Goal: Task Accomplishment & Management: Manage account settings

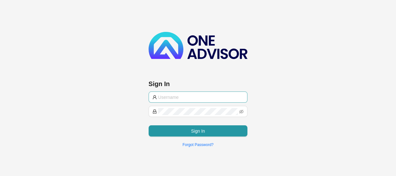
click at [176, 98] on input "text" at bounding box center [201, 97] width 86 height 7
type input "[EMAIL_ADDRESS][DOMAIN_NAME]"
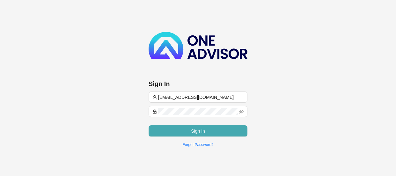
click at [204, 133] on span "Sign In" at bounding box center [198, 131] width 14 height 7
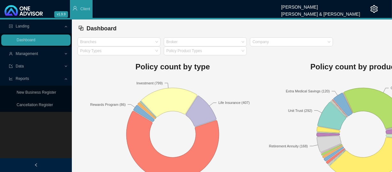
click at [33, 54] on span "Management" at bounding box center [27, 53] width 22 height 4
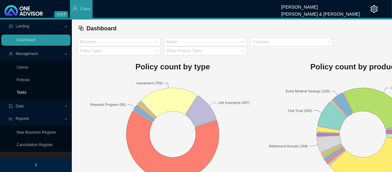
click at [21, 93] on link "Tasks" at bounding box center [22, 92] width 10 height 4
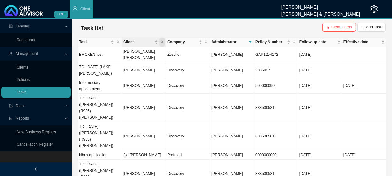
click at [163, 42] on icon "search" at bounding box center [161, 42] width 3 height 3
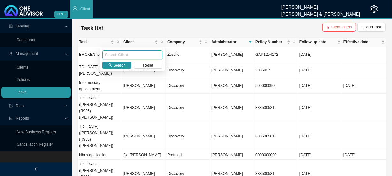
click at [145, 57] on input "text" at bounding box center [132, 54] width 60 height 9
type input "orsmond"
click at [119, 64] on span "Search" at bounding box center [119, 65] width 12 height 6
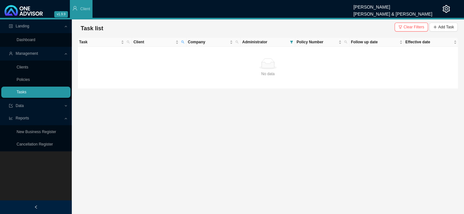
click at [26, 93] on link "Tasks" at bounding box center [22, 92] width 10 height 4
click at [396, 29] on span "Clear Filters" at bounding box center [413, 27] width 21 height 6
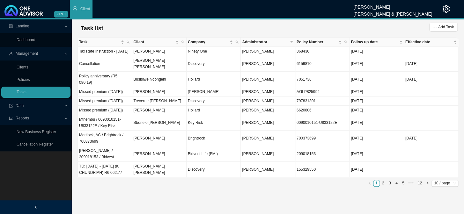
click at [288, 41] on div "Administrator" at bounding box center [267, 42] width 51 height 6
click at [292, 42] on icon "filter" at bounding box center [291, 42] width 3 height 3
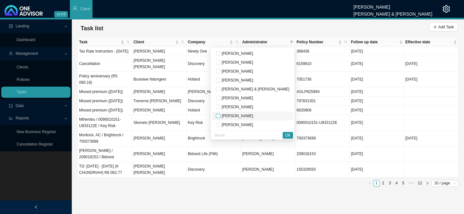
click at [220, 118] on input "checkbox" at bounding box center [218, 116] width 4 height 4
checkbox input "true"
click at [289, 137] on span "OK" at bounding box center [287, 135] width 5 height 6
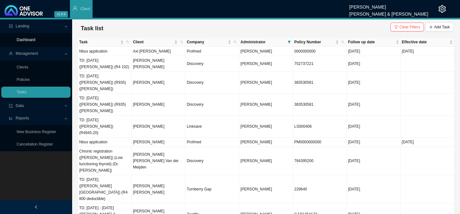
click at [31, 39] on link "Dashboard" at bounding box center [26, 40] width 19 height 4
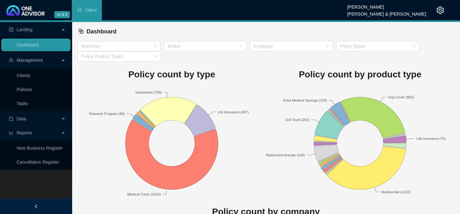
drag, startPoint x: 25, startPoint y: 57, endPoint x: 25, endPoint y: 61, distance: 3.6
click at [24, 58] on span "Management" at bounding box center [30, 60] width 26 height 5
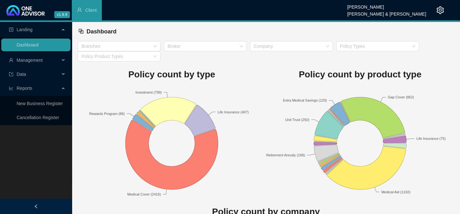
click at [33, 63] on span "Management" at bounding box center [30, 60] width 26 height 5
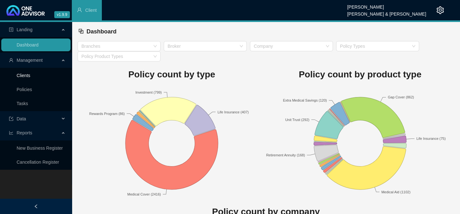
click at [20, 73] on link "Clients" at bounding box center [24, 75] width 14 height 5
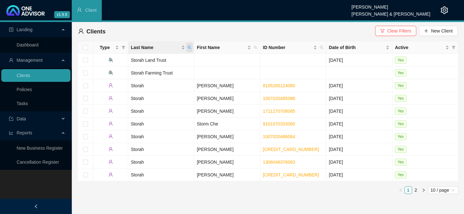
click at [189, 47] on icon "search" at bounding box center [190, 48] width 4 height 4
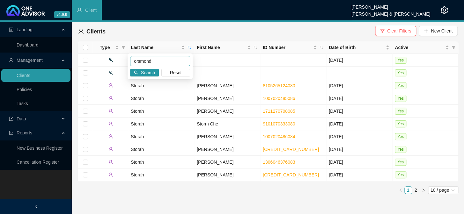
type input "orsmond"
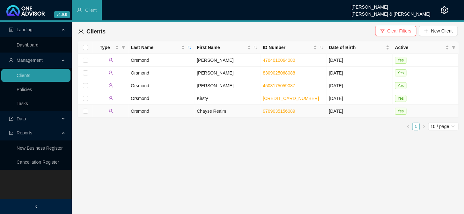
click at [216, 111] on td "Chayse Realm" at bounding box center [227, 111] width 66 height 13
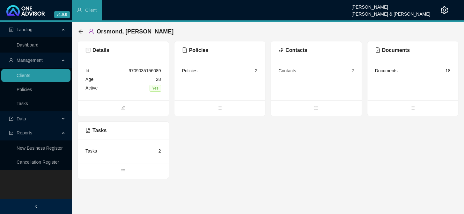
click at [91, 150] on div "Tasks" at bounding box center [90, 151] width 11 height 7
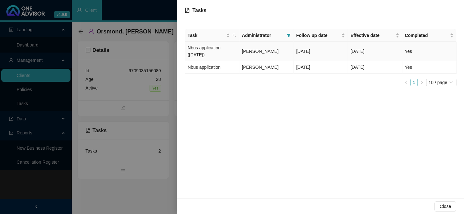
click at [265, 51] on span "[PERSON_NAME]" at bounding box center [260, 51] width 37 height 5
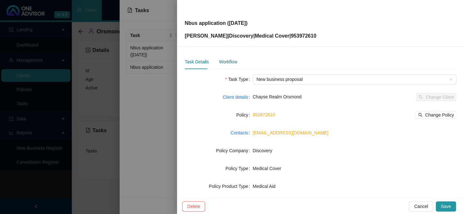
click at [234, 63] on div "Workflow" at bounding box center [228, 61] width 18 height 7
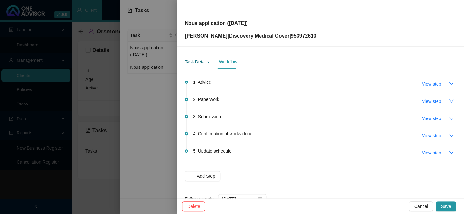
click at [201, 59] on div "Task Details" at bounding box center [197, 61] width 24 height 7
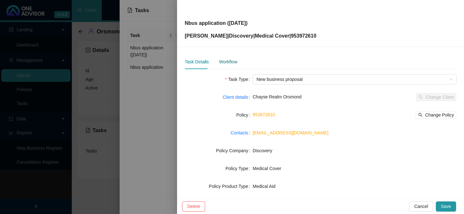
click at [225, 61] on div "Workflow" at bounding box center [228, 61] width 18 height 7
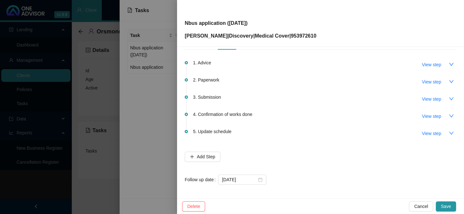
scroll to position [20, 0]
click at [396, 116] on span "View step" at bounding box center [431, 115] width 19 height 7
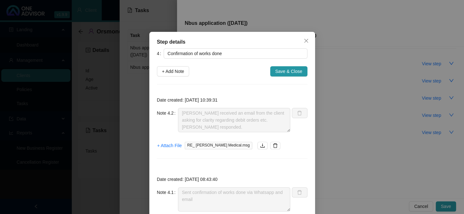
scroll to position [58, 0]
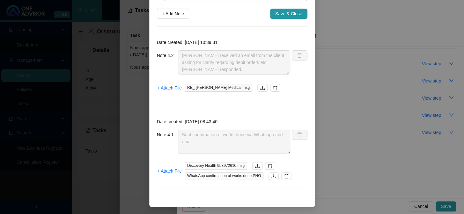
click at [321, 157] on div "Step details 4 Confirmation of works done + Add Note Save & Close Date created:…" at bounding box center [232, 107] width 464 height 214
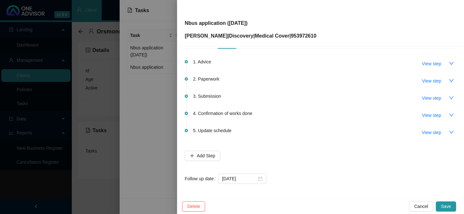
scroll to position [26, 0]
click at [396, 114] on span "View step" at bounding box center [431, 115] width 19 height 7
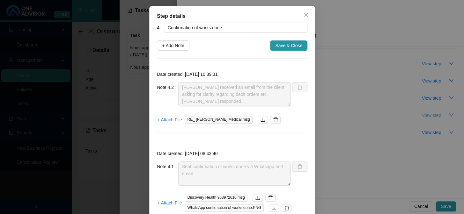
click at [396, 114] on div "Step details 4 Confirmation of works done + Add Note Save & Close Date created:…" at bounding box center [232, 107] width 464 height 214
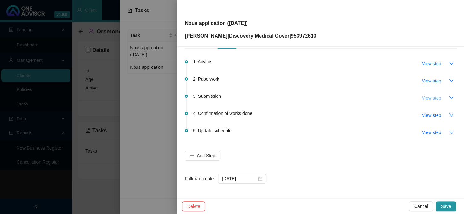
click at [396, 96] on span "View step" at bounding box center [431, 98] width 19 height 7
type input "Submission"
type textarea "Received the membership certificate"
type textarea "Phoned DH, spoke to Yonela The application was moved to the manual underwrite p…"
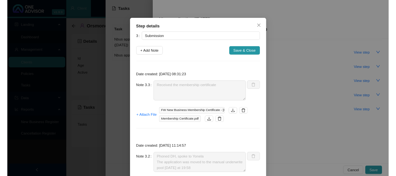
scroll to position [0, 0]
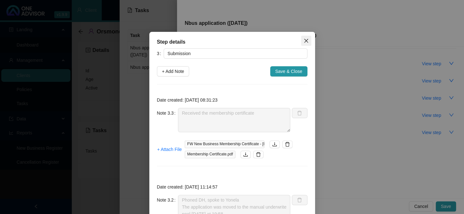
click at [306, 42] on span "Close" at bounding box center [306, 40] width 10 height 5
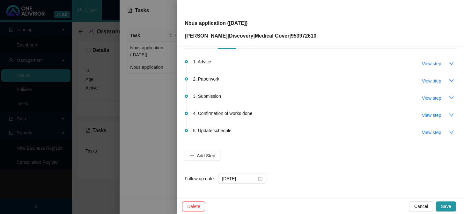
click at [305, 35] on p "[PERSON_NAME] | Discovery | Medical Cover | 953972610" at bounding box center [251, 36] width 132 height 8
copy p "953972610"
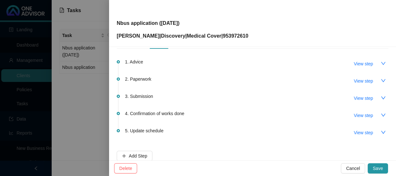
click at [87, 61] on div at bounding box center [198, 88] width 396 height 176
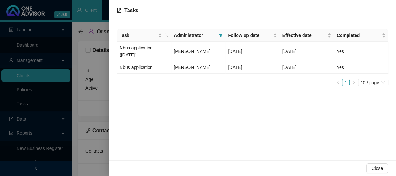
click at [38, 92] on div at bounding box center [198, 88] width 396 height 176
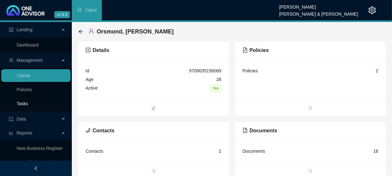
click at [21, 106] on link "Tasks" at bounding box center [22, 103] width 11 height 5
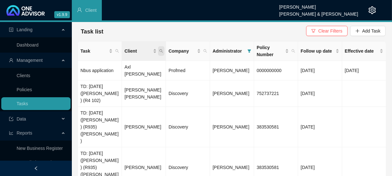
click at [160, 48] on span "Client" at bounding box center [161, 51] width 6 height 10
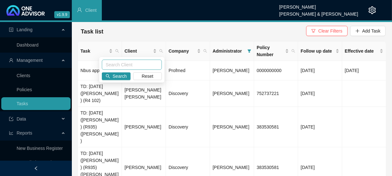
click at [140, 68] on input "text" at bounding box center [132, 65] width 60 height 10
type input "FORDER"
click at [119, 77] on span "Search" at bounding box center [120, 76] width 14 height 7
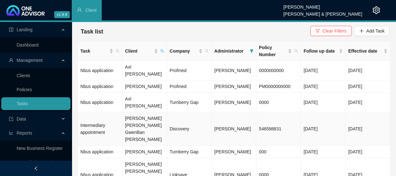
click at [156, 112] on td "[PERSON_NAME] [PERSON_NAME] Gwenllian [PERSON_NAME]" at bounding box center [144, 128] width 45 height 33
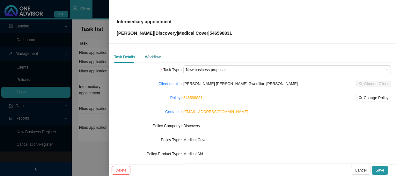
click at [153, 56] on div "Workflow" at bounding box center [153, 57] width 16 height 6
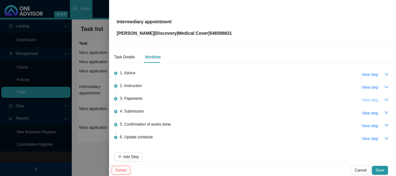
click at [367, 99] on span "View step" at bounding box center [370, 100] width 17 height 6
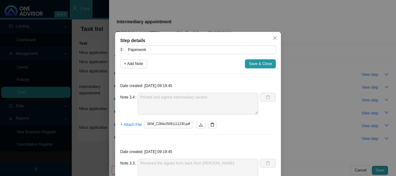
click at [316, 103] on div "Step details 3 Paperwork + Add Note Save & Close Date created: [DATE] 09:19:45 …" at bounding box center [198, 88] width 396 height 176
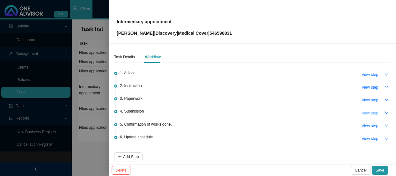
click at [369, 112] on span "View step" at bounding box center [370, 113] width 17 height 6
type input "Submission"
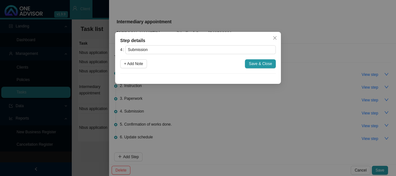
click at [336, 109] on div "Step details 4 Submission + Add Note Save & Close Cancel OK" at bounding box center [198, 88] width 396 height 176
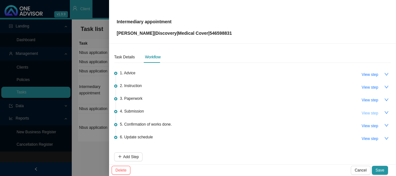
click at [365, 113] on span "View step" at bounding box center [370, 113] width 17 height 6
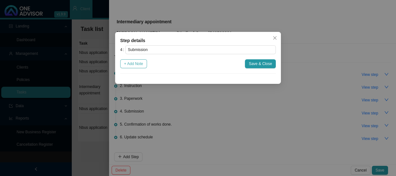
click at [139, 61] on span "+ Add Note" at bounding box center [133, 64] width 19 height 6
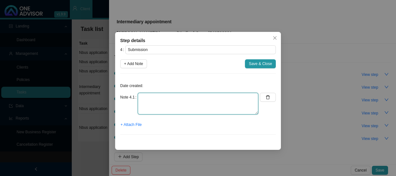
click at [150, 97] on textarea at bounding box center [198, 104] width 121 height 22
type textarea "j"
type textarea "[PERSON_NAME] submitted the broker app to DH"
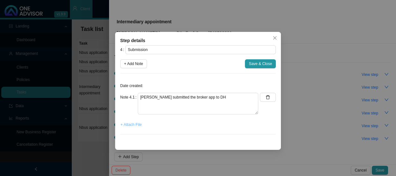
click at [124, 123] on span "+ Attach File" at bounding box center [131, 125] width 21 height 6
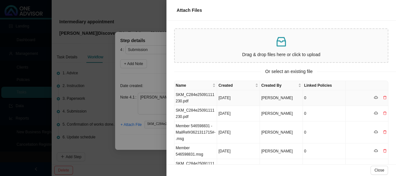
click at [178, 95] on td "SKM_C284e25091111230.pdf" at bounding box center [195, 98] width 43 height 16
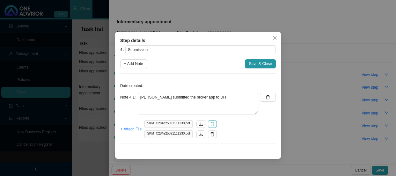
click at [210, 124] on icon "delete" at bounding box center [212, 124] width 4 height 4
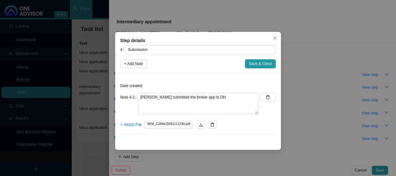
click at [210, 124] on icon "delete" at bounding box center [212, 124] width 4 height 4
click at [271, 36] on span "Close" at bounding box center [274, 38] width 9 height 4
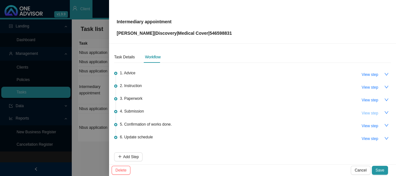
click at [362, 112] on span "View step" at bounding box center [370, 113] width 17 height 6
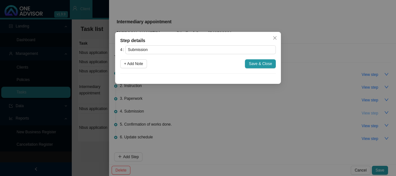
click at [361, 112] on div "Step details 4 Submission + Add Note Save & Close Cancel OK" at bounding box center [198, 88] width 396 height 176
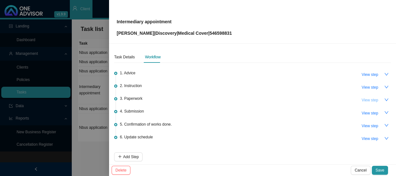
click at [364, 102] on span "View step" at bounding box center [370, 100] width 17 height 6
type input "Paperwork"
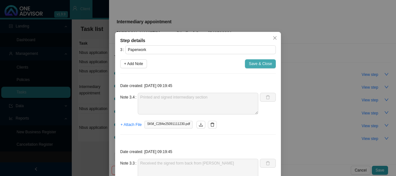
click at [251, 63] on span "Save & Close" at bounding box center [260, 64] width 23 height 6
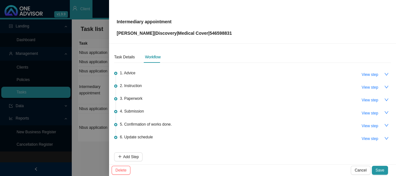
click at [251, 63] on div "Task Details Workflow 1. Advice View step 2. Instruction View step 3. Paperwork…" at bounding box center [252, 119] width 277 height 137
click at [362, 126] on span "View step" at bounding box center [370, 126] width 17 height 6
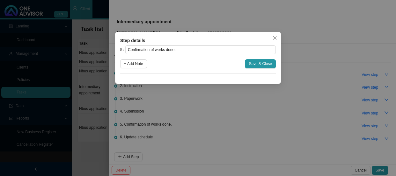
click at [254, 90] on div "Step details 5 Confirmation of works done. + Add Note Save & Close Cancel OK" at bounding box center [198, 88] width 396 height 176
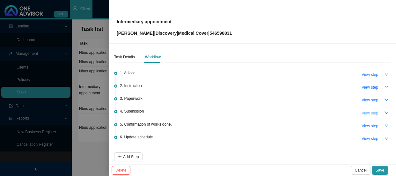
click at [370, 113] on span "View step" at bounding box center [370, 113] width 17 height 6
type input "Submission"
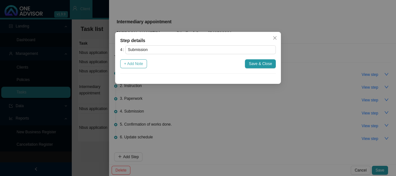
click at [139, 63] on span "+ Add Note" at bounding box center [133, 64] width 19 height 6
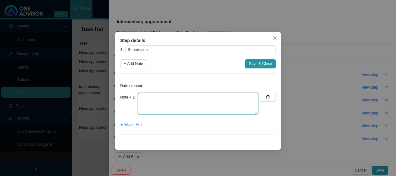
click at [155, 100] on textarea at bounding box center [198, 104] width 121 height 22
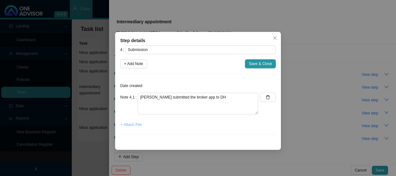
click at [134, 122] on span "+ Attach File" at bounding box center [131, 125] width 21 height 6
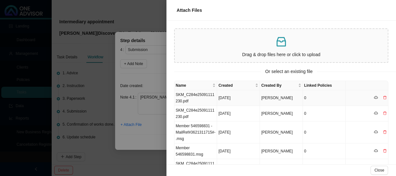
click at [207, 100] on td "SKM_C284e25091111230.pdf" at bounding box center [195, 98] width 43 height 16
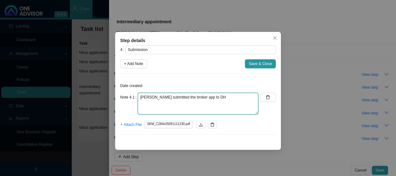
click at [221, 107] on textarea "[PERSON_NAME] submitted the broker app to DH" at bounding box center [198, 104] width 121 height 22
click at [222, 102] on textarea "[PERSON_NAME] submitted the broker app to DH" at bounding box center [198, 104] width 121 height 22
paste textarea "3621311715"
click at [147, 105] on textarea "[PERSON_NAME] submitted the broker app to DH REF:3621311715" at bounding box center [198, 104] width 121 height 22
type textarea "[PERSON_NAME] submitted the broker app to DH REF: 3621311715"
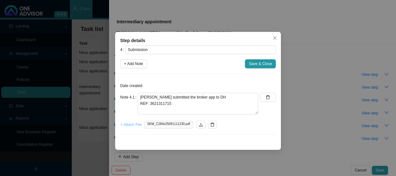
click at [134, 124] on span "+ Attach File" at bounding box center [131, 125] width 21 height 6
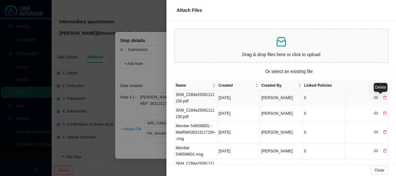
click at [383, 97] on icon "delete" at bounding box center [385, 98] width 4 height 4
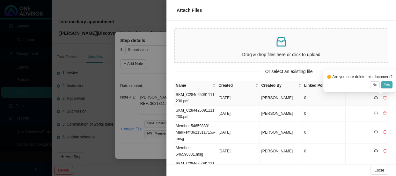
click at [390, 85] on button "Yes" at bounding box center [386, 84] width 11 height 7
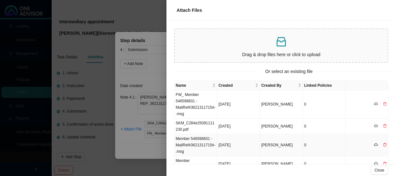
click at [201, 139] on td "Member 546598831 -MailRef#3621311715#-.msg" at bounding box center [195, 145] width 43 height 22
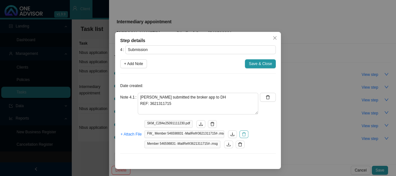
click at [241, 133] on button "button" at bounding box center [244, 134] width 9 height 8
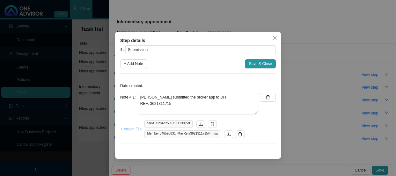
click at [135, 131] on span "+ Attach File" at bounding box center [131, 129] width 21 height 6
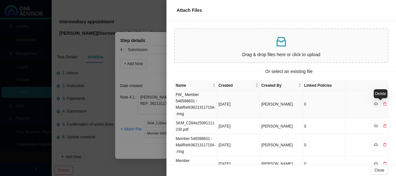
click at [383, 102] on icon "delete" at bounding box center [385, 104] width 4 height 4
click at [386, 89] on span "Yes" at bounding box center [387, 91] width 6 height 6
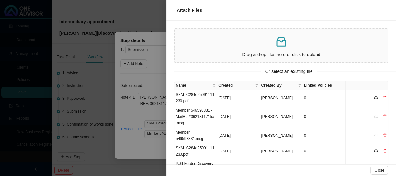
click at [155, 73] on div at bounding box center [198, 88] width 396 height 176
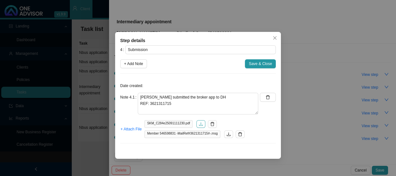
click at [199, 124] on icon "download" at bounding box center [201, 124] width 4 height 4
click at [259, 63] on span "Save & Close" at bounding box center [260, 64] width 23 height 6
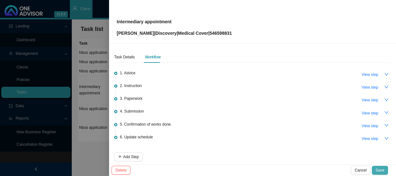
click at [384, 168] on span "Save" at bounding box center [380, 170] width 9 height 6
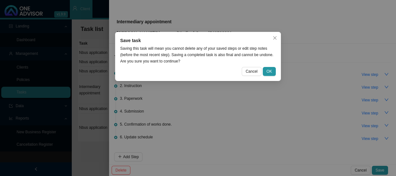
click at [262, 67] on div "Cancel OK" at bounding box center [198, 71] width 156 height 9
click at [266, 68] on button "OK" at bounding box center [269, 71] width 13 height 9
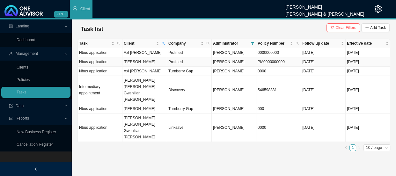
click at [143, 62] on td "[PERSON_NAME]" at bounding box center [144, 61] width 45 height 9
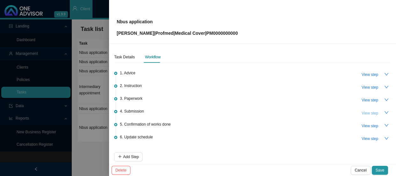
click at [362, 112] on span "View step" at bounding box center [370, 113] width 17 height 6
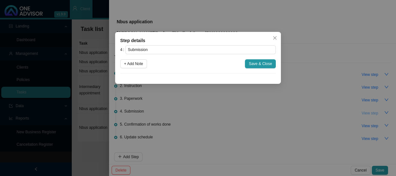
click at [361, 112] on div "Step details 4 Submission + Add Note Save & Close Cancel OK" at bounding box center [198, 88] width 396 height 176
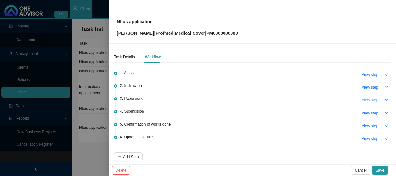
click at [361, 103] on button "View step" at bounding box center [370, 100] width 24 height 9
type input "Paperwork"
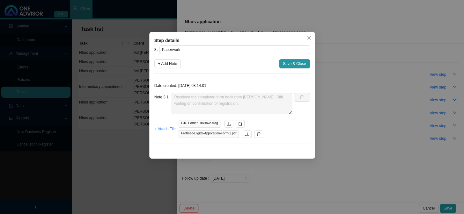
click at [388, 119] on div "Step details 3 Paperwork + Add Note Save & Close Date created: [DATE] 08:14:01 …" at bounding box center [232, 107] width 464 height 214
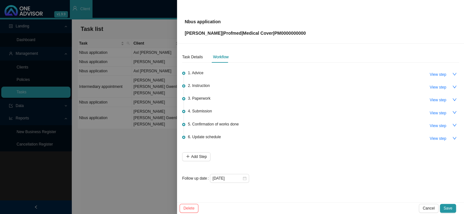
click at [136, 90] on div at bounding box center [232, 107] width 464 height 214
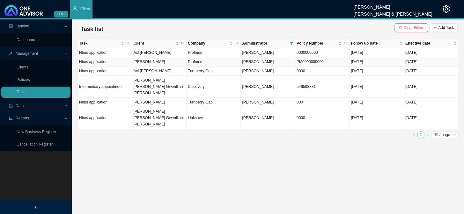
click at [145, 61] on td "[PERSON_NAME]" at bounding box center [159, 61] width 54 height 9
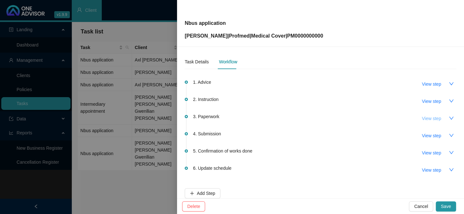
click at [396, 117] on span "View step" at bounding box center [431, 118] width 19 height 7
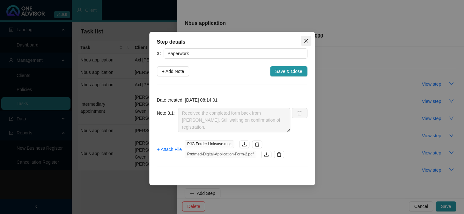
click at [306, 41] on icon "close" at bounding box center [306, 41] width 4 height 4
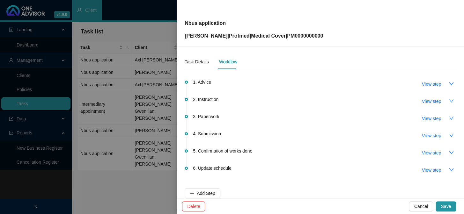
click at [143, 108] on div at bounding box center [232, 107] width 464 height 214
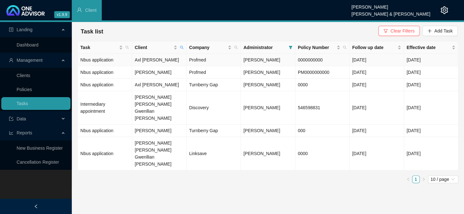
click at [382, 59] on td "[DATE]" at bounding box center [377, 60] width 54 height 12
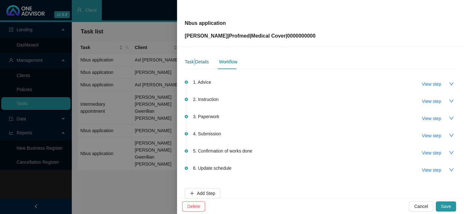
click at [194, 62] on div "Task Details" at bounding box center [197, 61] width 24 height 7
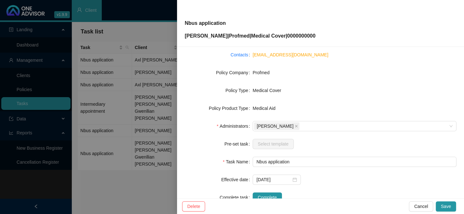
scroll to position [87, 0]
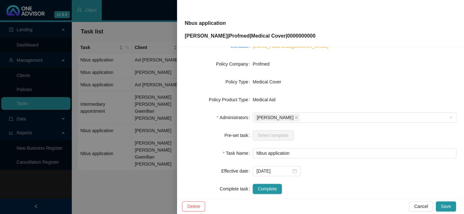
click at [339, 169] on form "Task Type New business proposal Client details Axl [PERSON_NAME] Change Client …" at bounding box center [321, 91] width 272 height 207
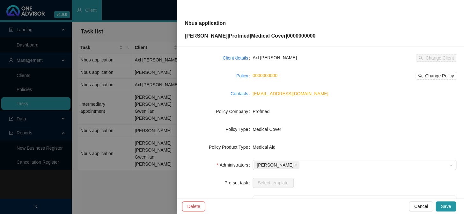
scroll to position [0, 0]
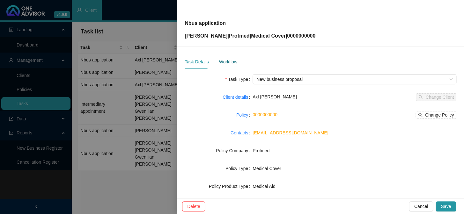
click at [228, 61] on div "Workflow" at bounding box center [228, 61] width 18 height 7
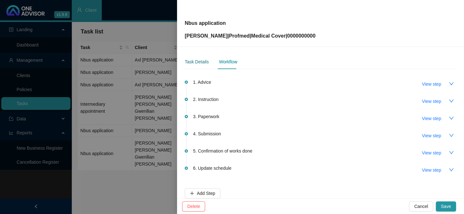
click at [202, 60] on div "Task Details" at bounding box center [197, 61] width 24 height 7
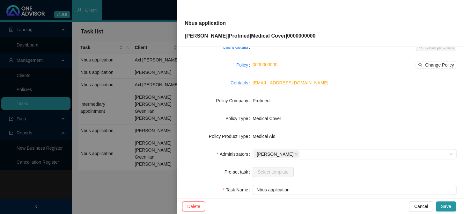
scroll to position [58, 0]
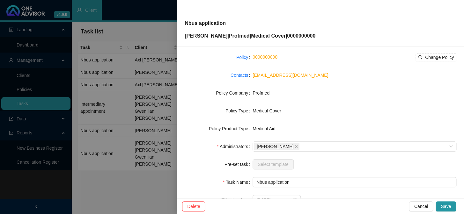
click at [160, 141] on div at bounding box center [232, 107] width 464 height 214
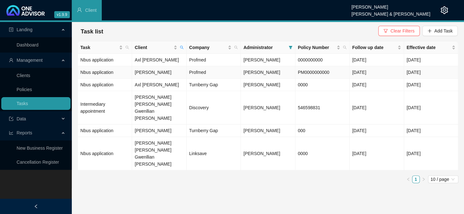
click at [98, 71] on td "Nbus application" at bounding box center [105, 72] width 54 height 12
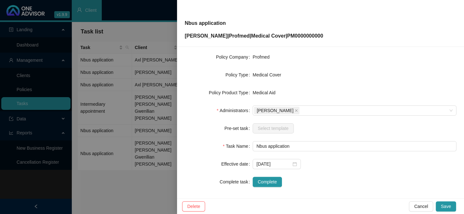
scroll to position [97, 0]
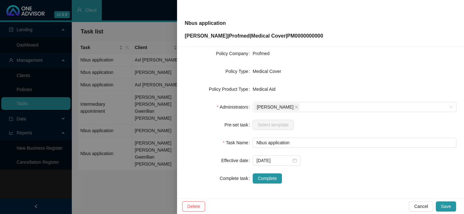
click at [154, 128] on div at bounding box center [232, 107] width 464 height 214
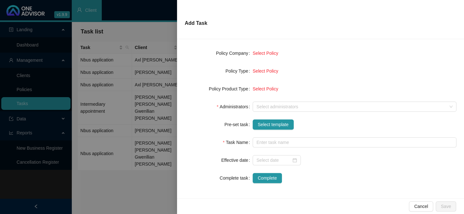
scroll to position [90, 0]
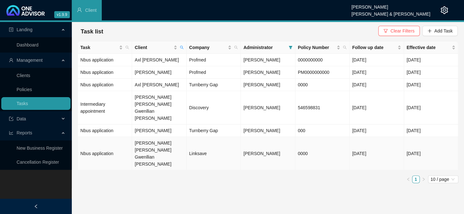
click at [147, 137] on td "[PERSON_NAME] [PERSON_NAME] Gwenllian [PERSON_NAME]" at bounding box center [159, 153] width 54 height 33
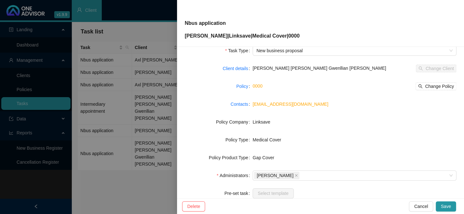
scroll to position [0, 0]
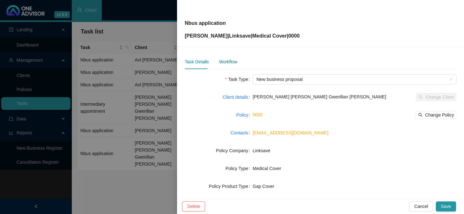
click at [227, 61] on div "Workflow" at bounding box center [228, 61] width 18 height 7
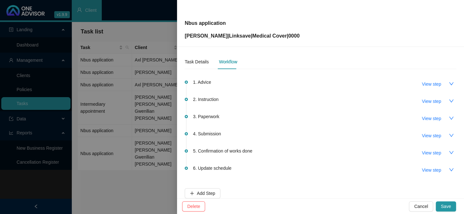
click at [142, 133] on div at bounding box center [232, 107] width 464 height 214
